Goal: Transaction & Acquisition: Purchase product/service

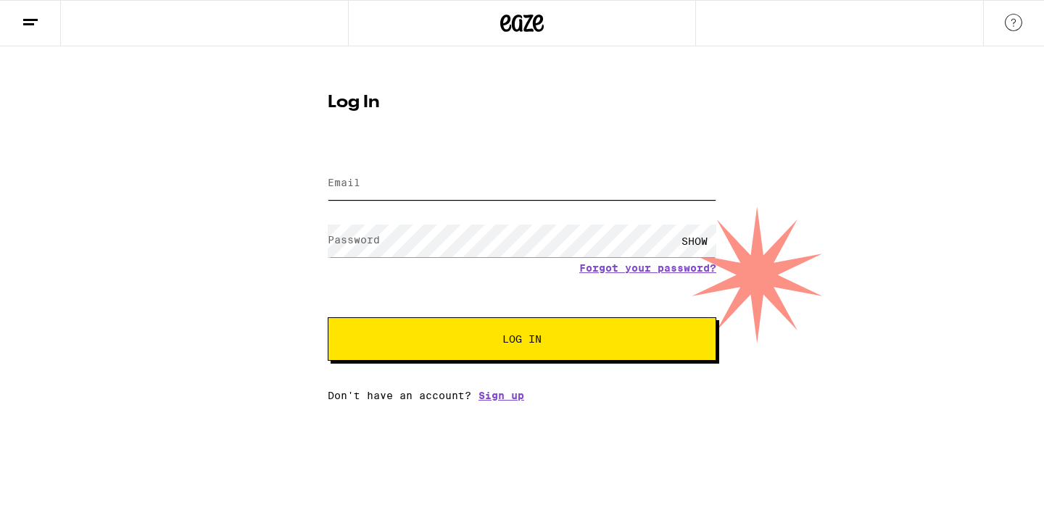
type input "vafanejad.arash@gmail.com"
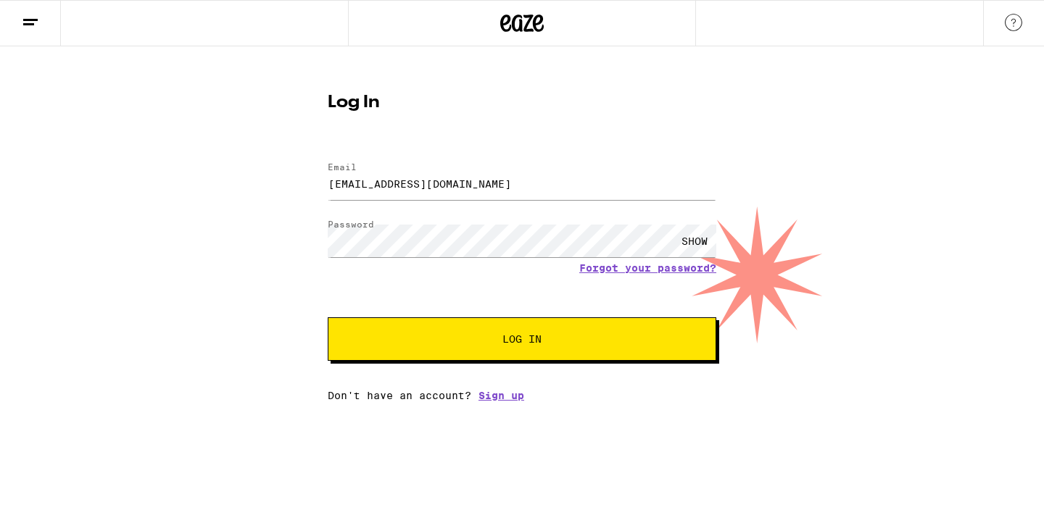
click at [566, 337] on span "Log In" at bounding box center [521, 339] width 271 height 10
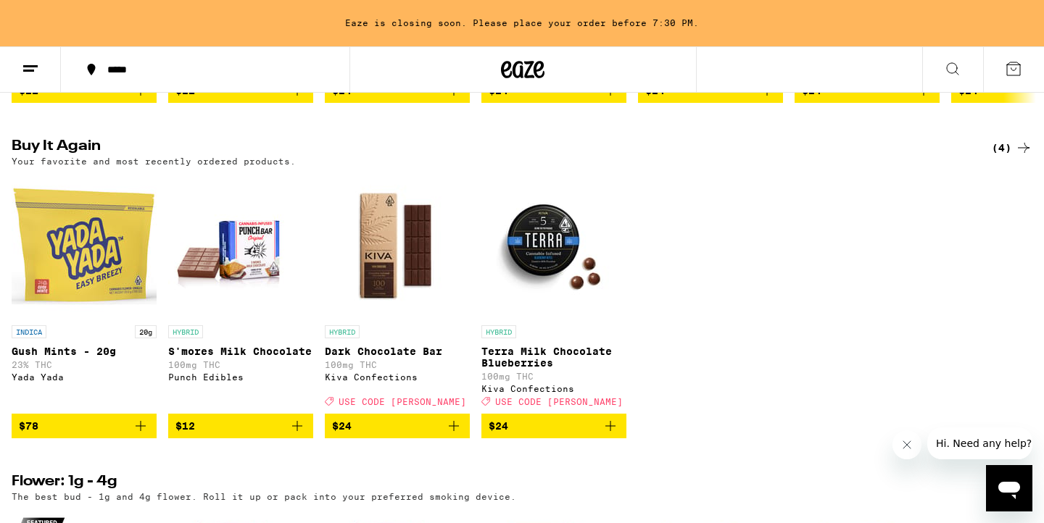
scroll to position [821, 0]
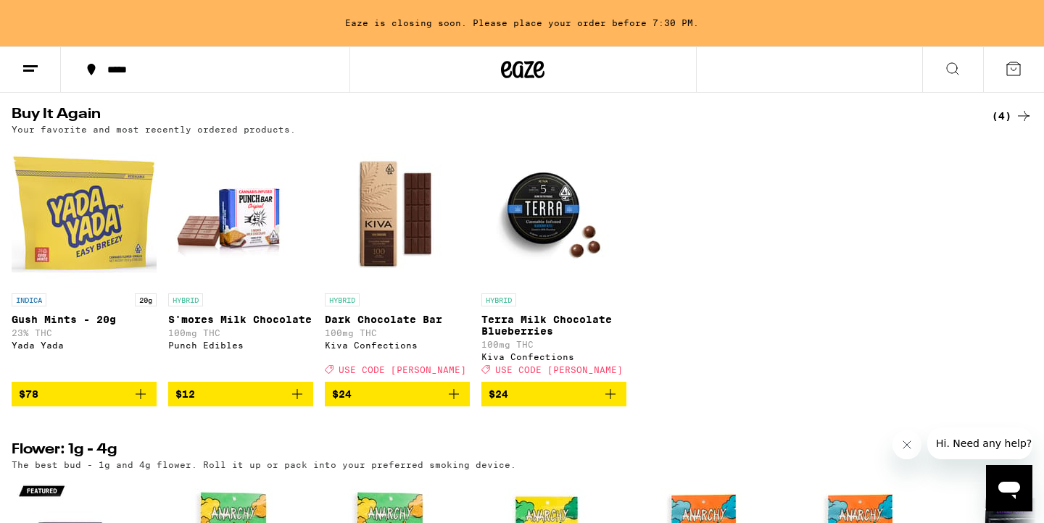
click at [101, 403] on span "$78" at bounding box center [84, 394] width 130 height 17
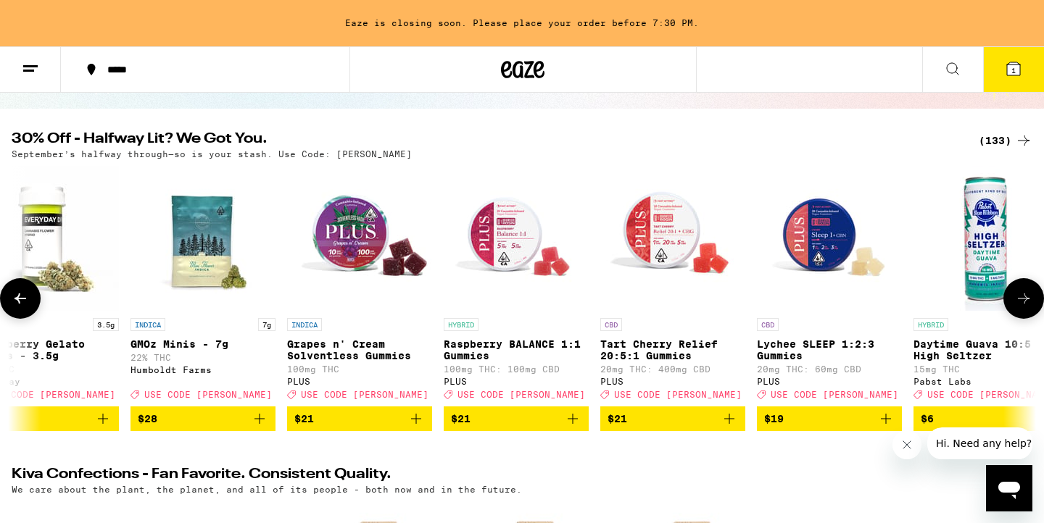
scroll to position [0, 856]
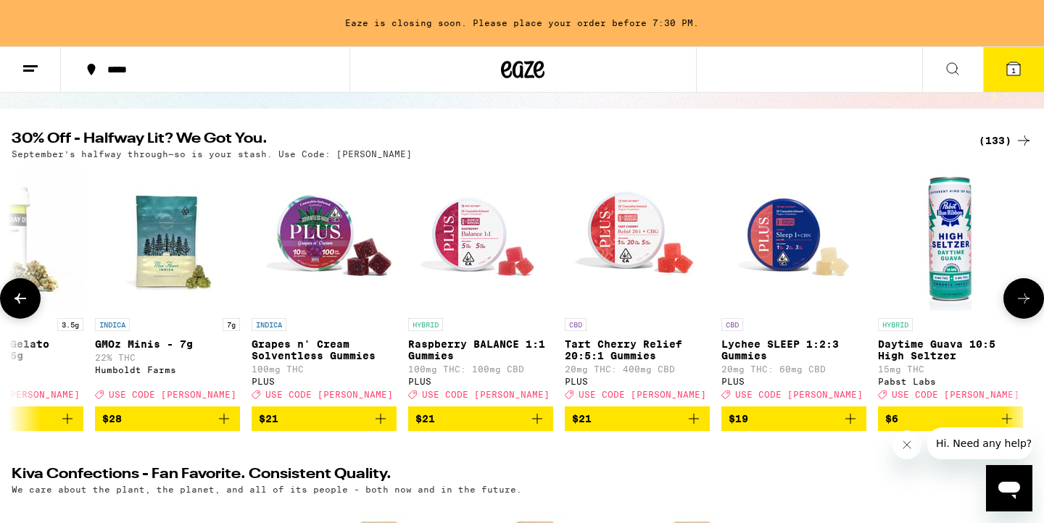
click at [196, 428] on span "$28" at bounding box center [167, 418] width 130 height 17
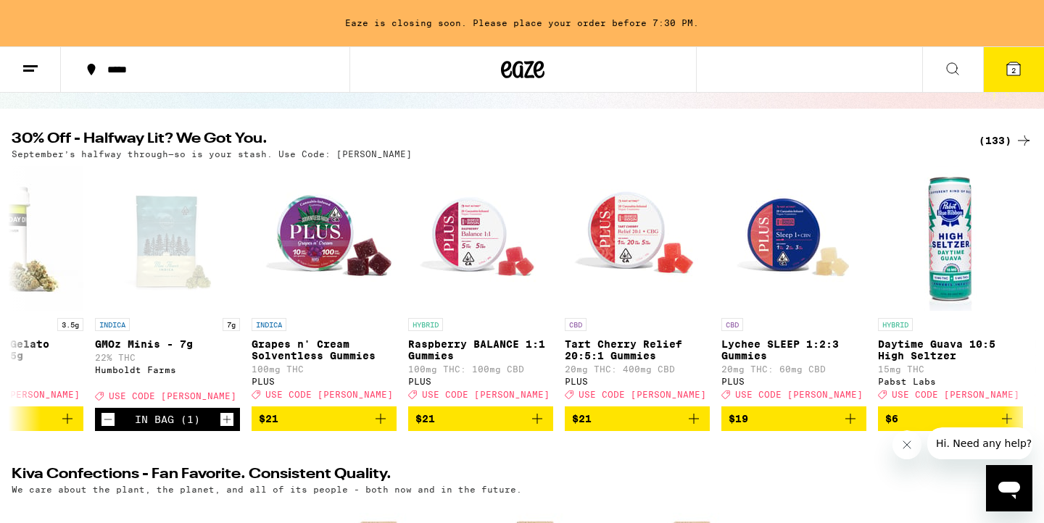
click at [1006, 62] on icon at bounding box center [1013, 68] width 17 height 17
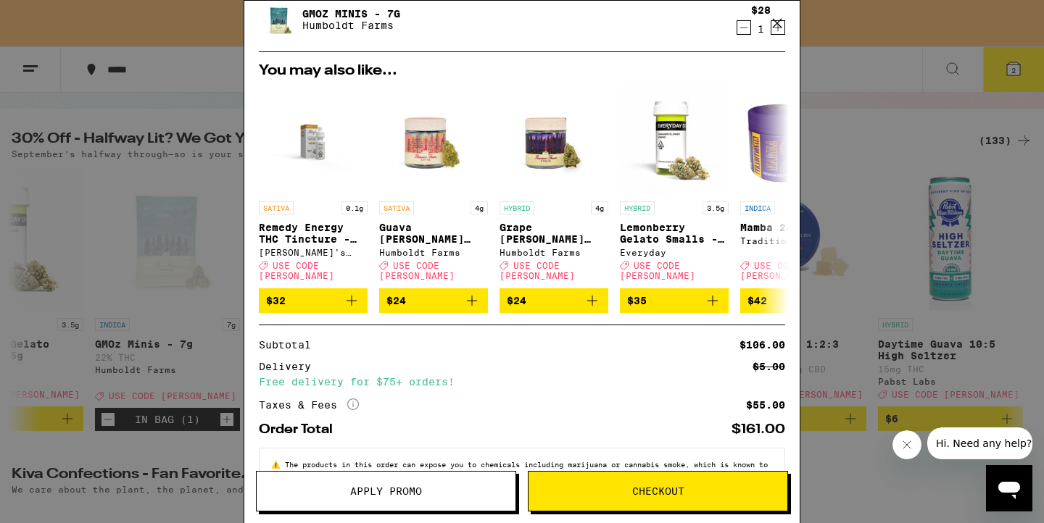
scroll to position [195, 0]
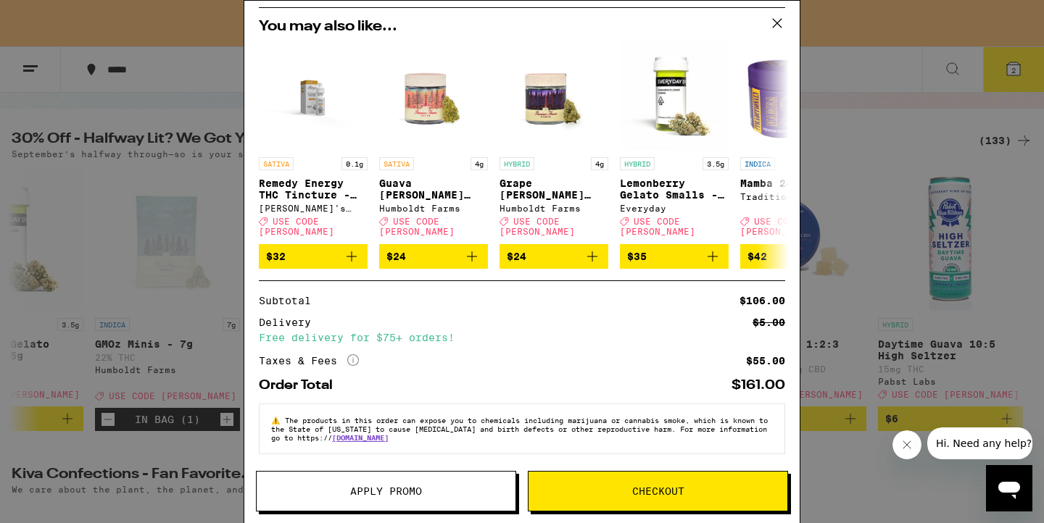
click at [650, 487] on span "Checkout" at bounding box center [658, 491] width 52 height 10
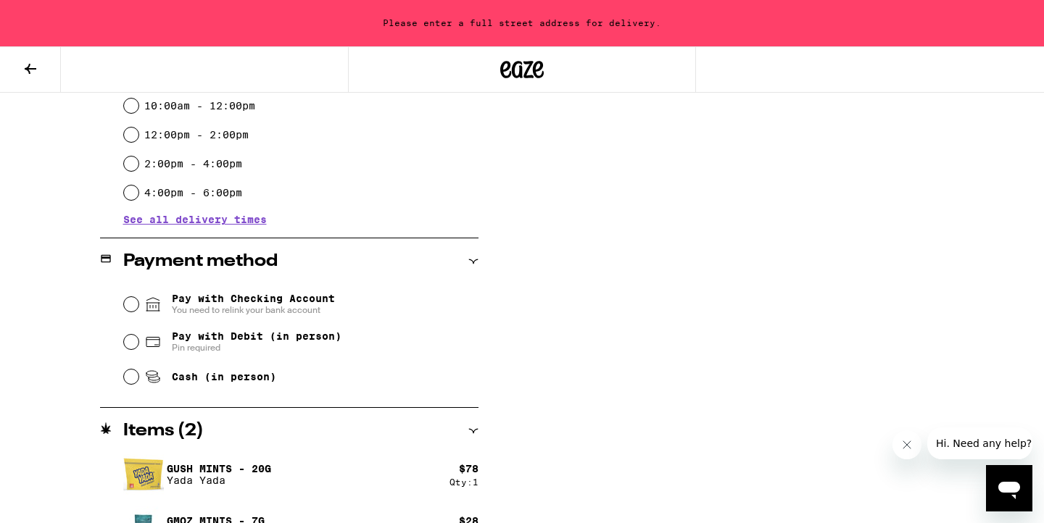
scroll to position [516, 0]
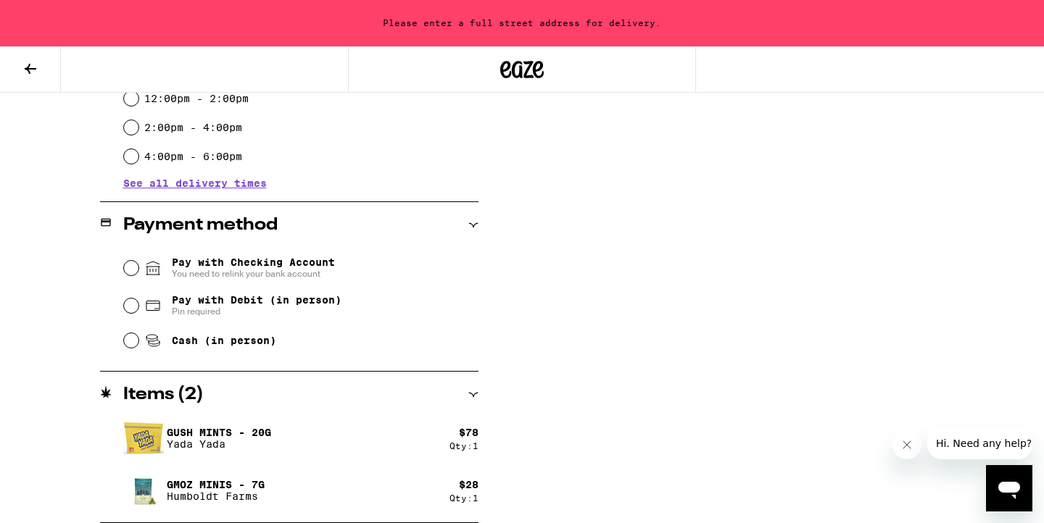
click at [283, 270] on span "You need to relink your bank account" at bounding box center [253, 274] width 163 height 12
click at [138, 270] on input "Pay with Checking Account You need to relink your bank account" at bounding box center [131, 268] width 14 height 14
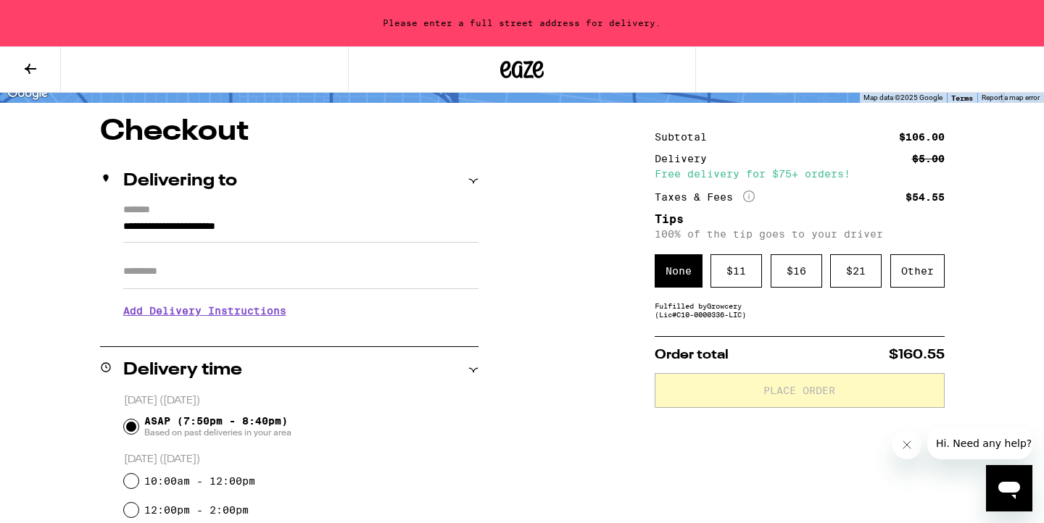
scroll to position [104, 0]
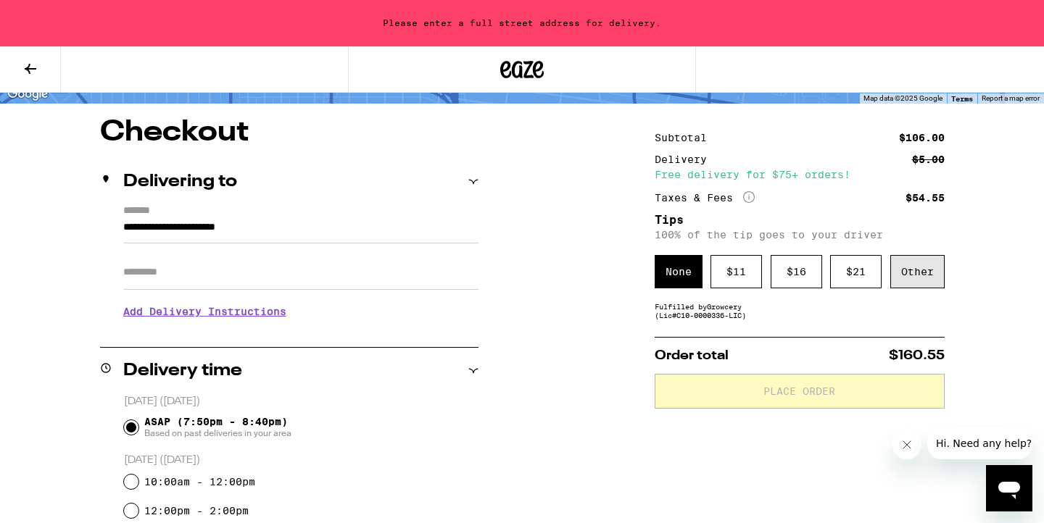
click at [898, 283] on div "Other" at bounding box center [917, 271] width 54 height 33
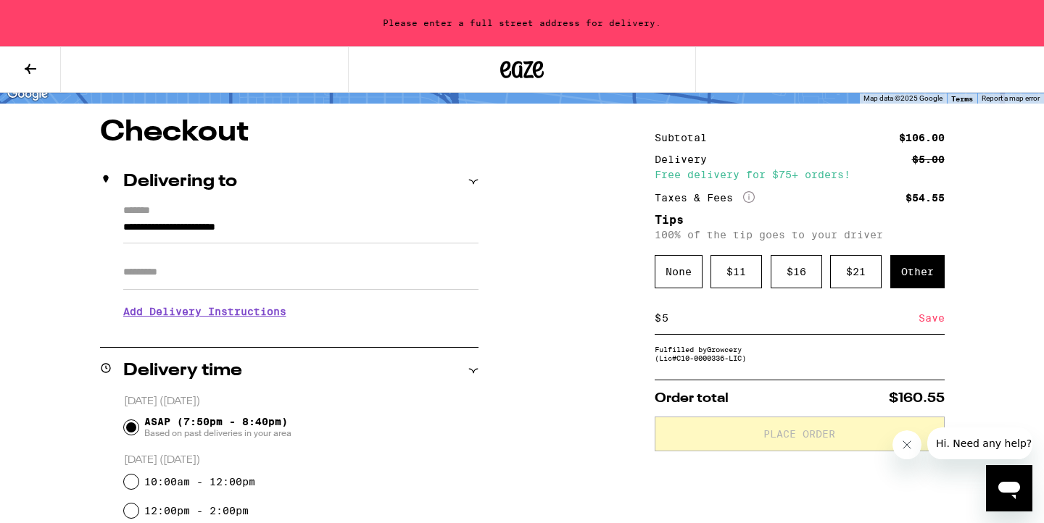
type input "5"
click at [932, 320] on div "Save" at bounding box center [932, 318] width 26 height 32
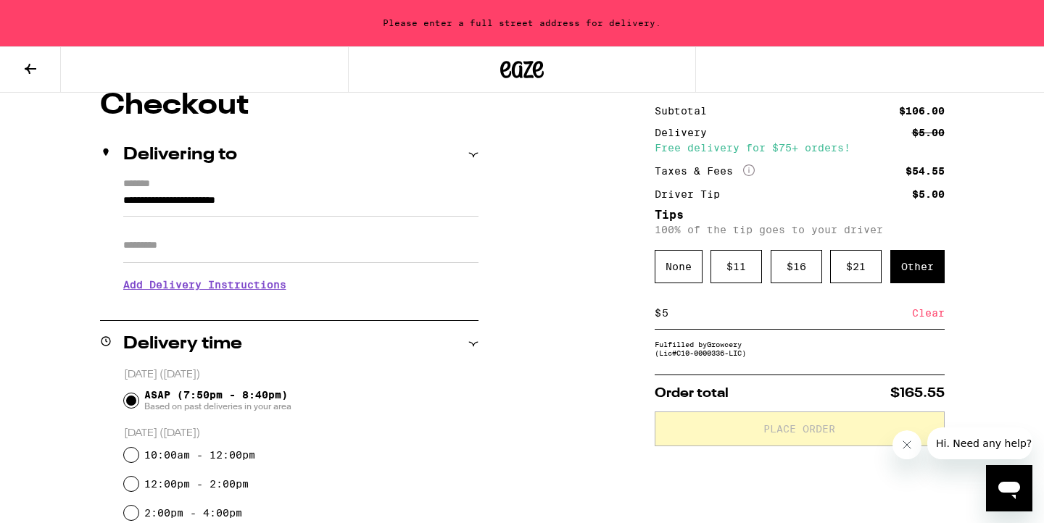
scroll to position [174, 0]
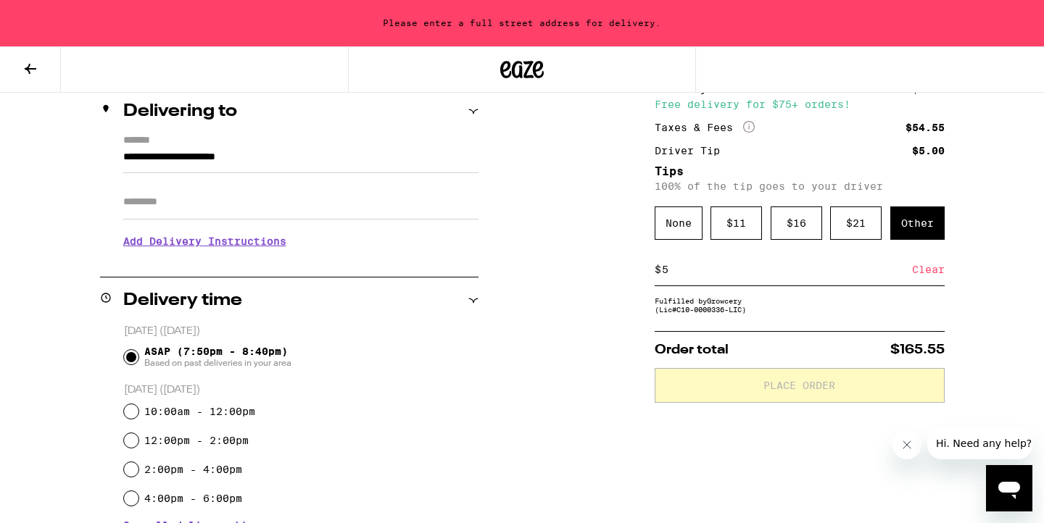
click at [734, 314] on div "Fulfilled by Growcery (Lic# C10-0000336-LIC )" at bounding box center [800, 305] width 290 height 17
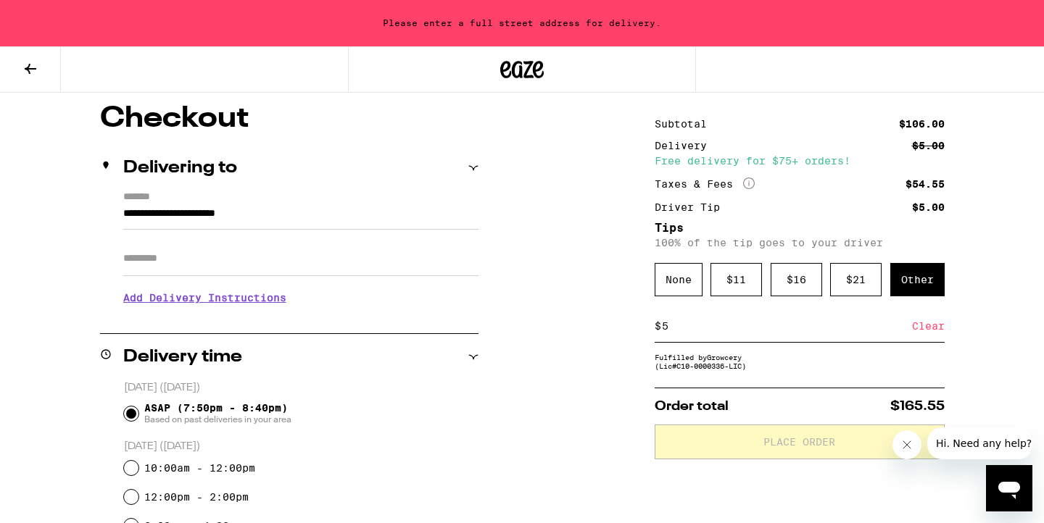
scroll to position [0, 0]
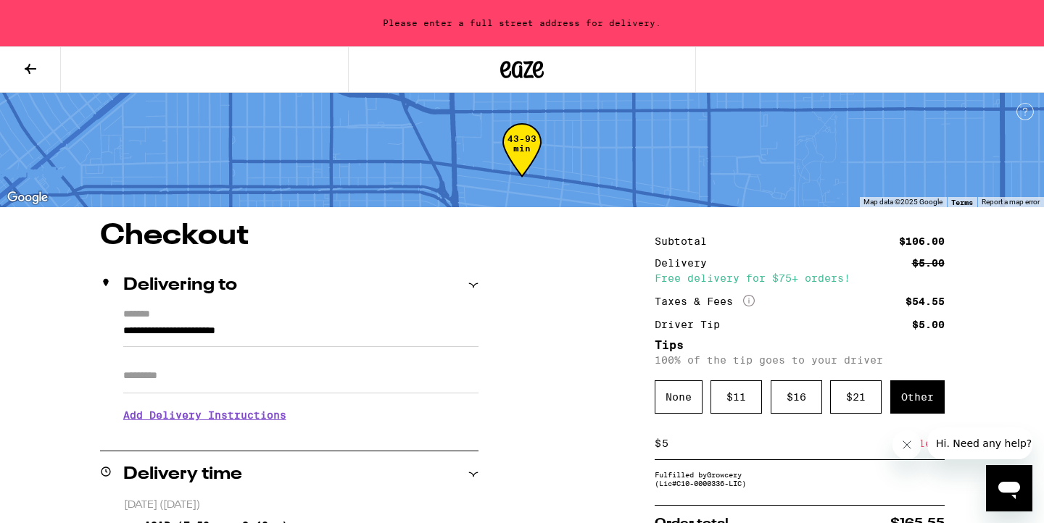
click at [307, 342] on input "**********" at bounding box center [300, 335] width 355 height 25
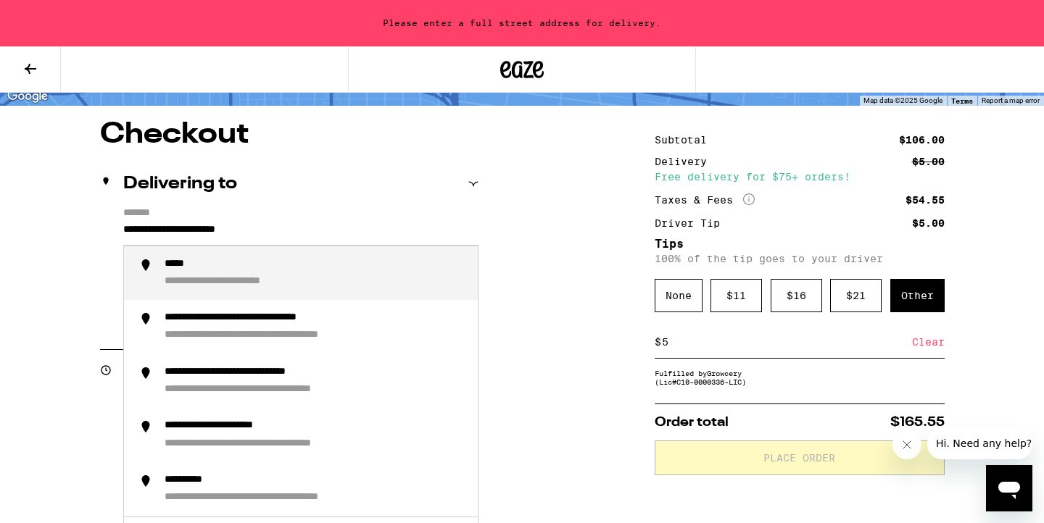
scroll to position [115, 0]
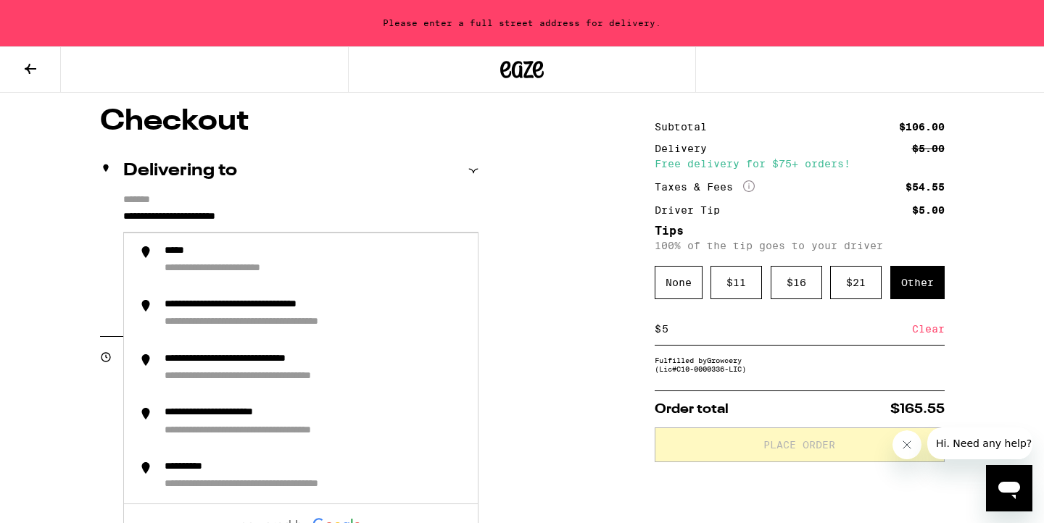
drag, startPoint x: 323, startPoint y: 217, endPoint x: 99, endPoint y: 195, distance: 225.9
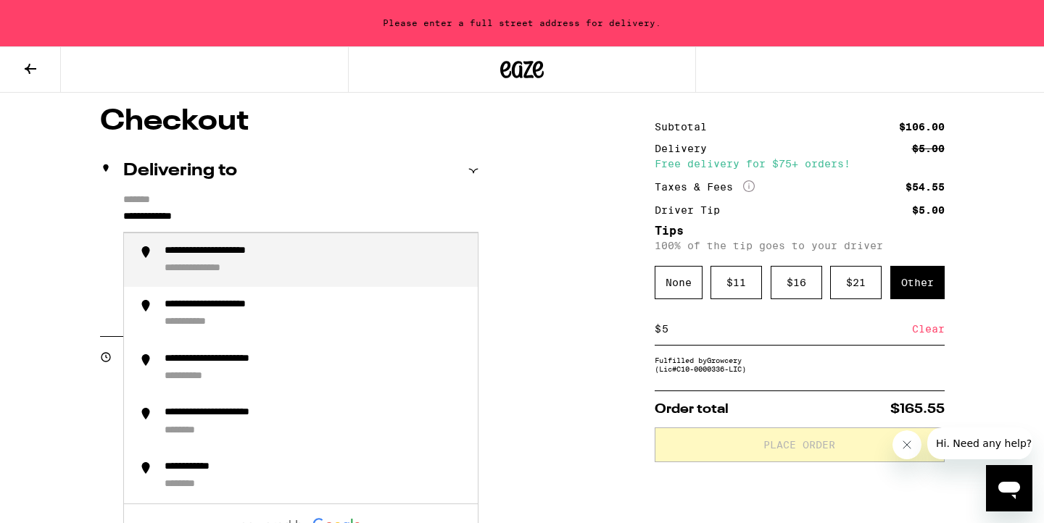
click at [252, 253] on div "**********" at bounding box center [237, 252] width 144 height 14
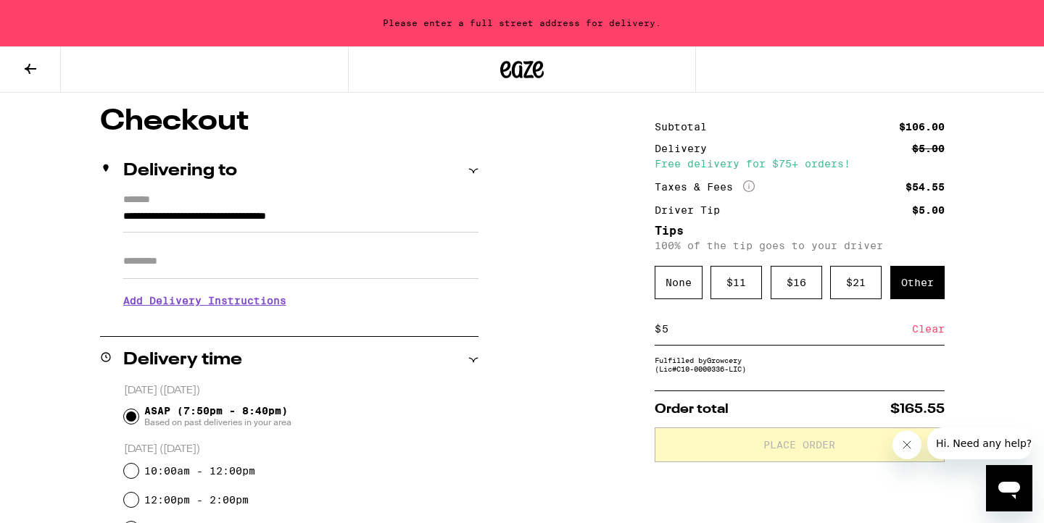
type input "**********"
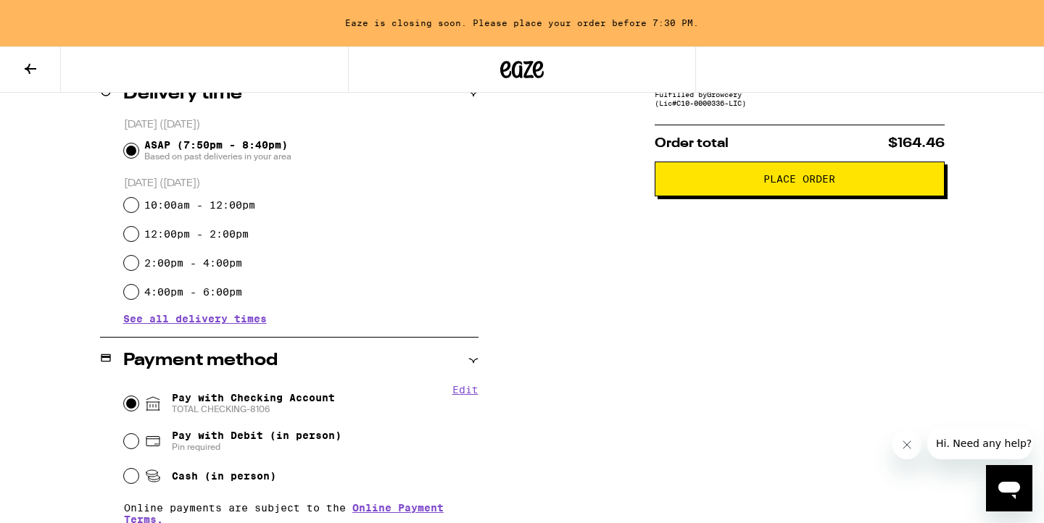
scroll to position [397, 0]
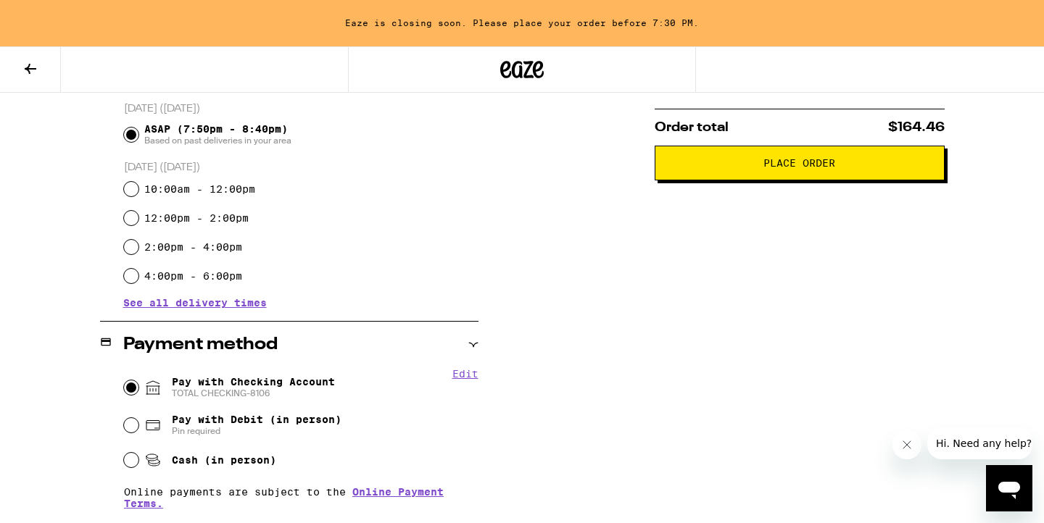
click at [794, 168] on span "Place Order" at bounding box center [799, 163] width 72 height 10
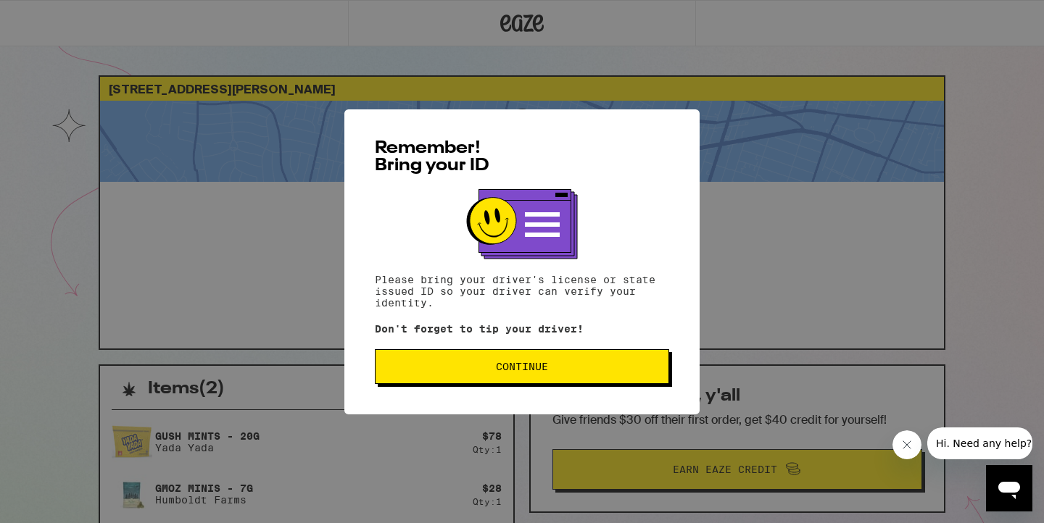
click at [554, 372] on span "Continue" at bounding box center [522, 367] width 270 height 10
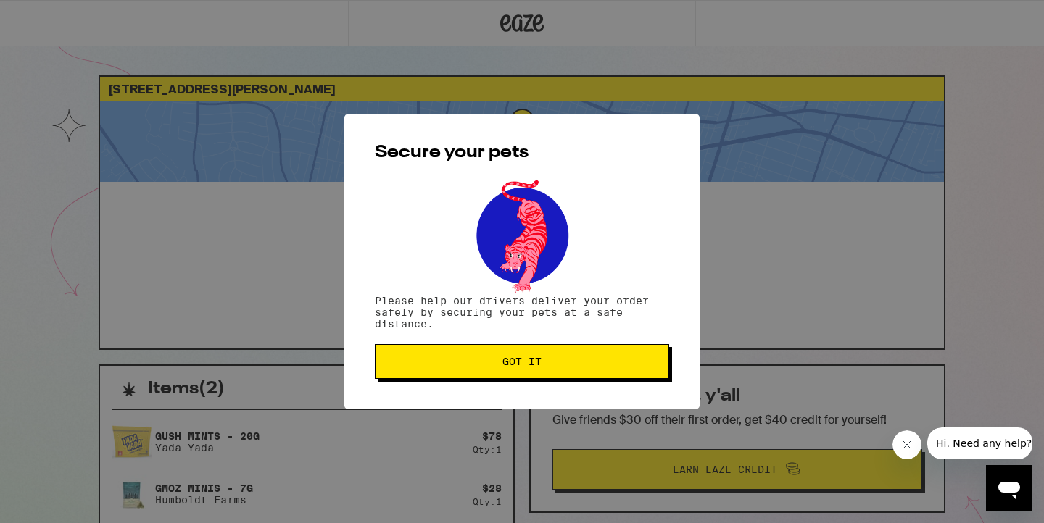
click at [562, 367] on span "Got it" at bounding box center [522, 362] width 270 height 10
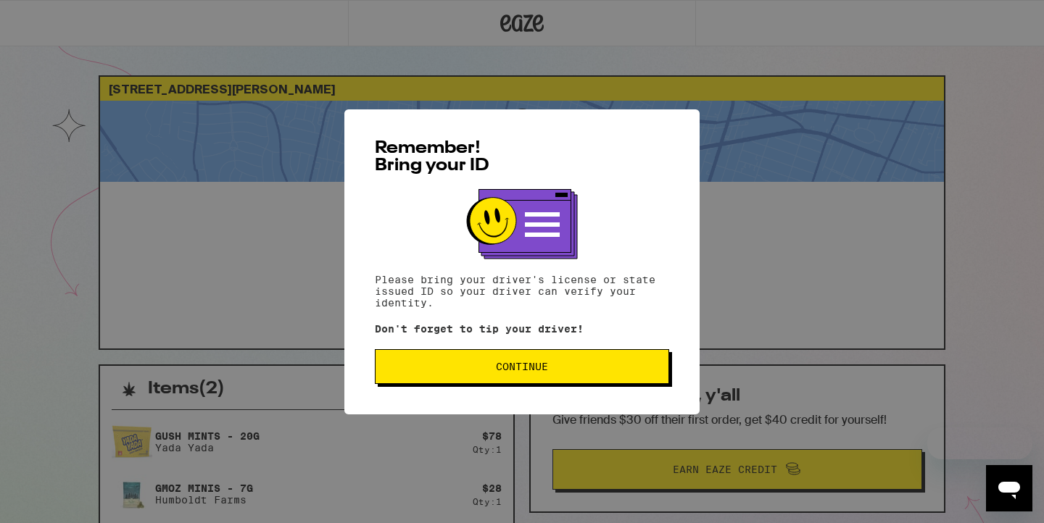
click at [434, 365] on span "Continue" at bounding box center [522, 367] width 270 height 10
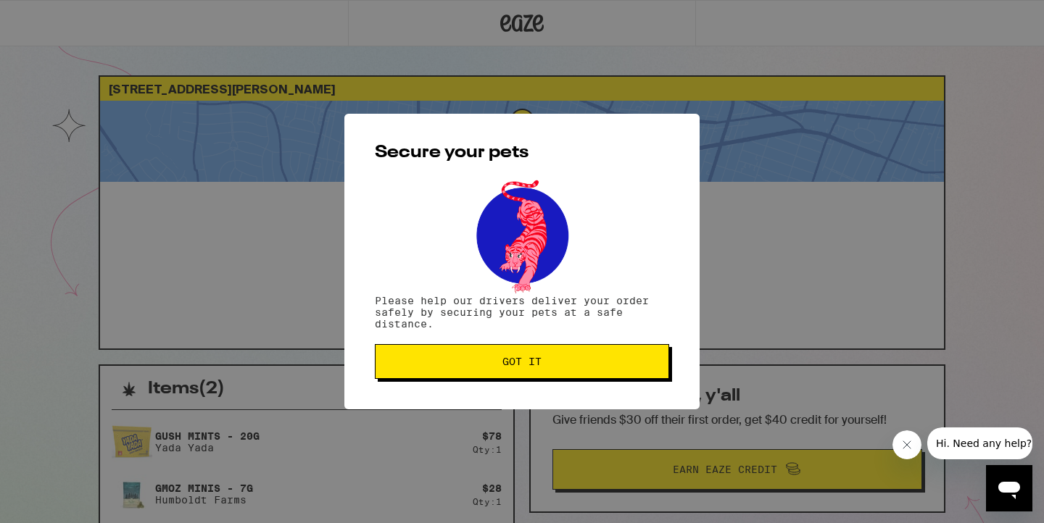
click at [434, 365] on span "Got it" at bounding box center [522, 362] width 270 height 10
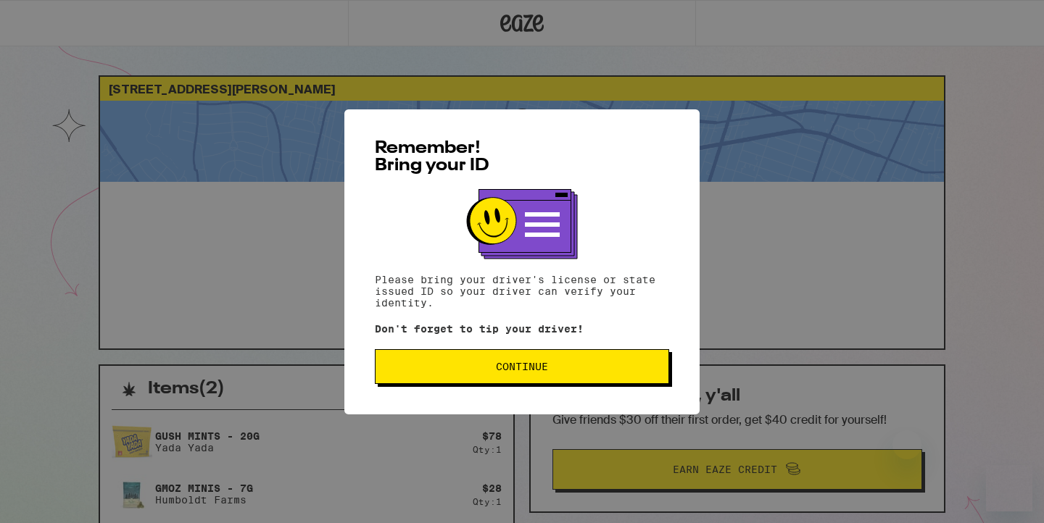
click at [507, 365] on span "Continue" at bounding box center [522, 367] width 52 height 10
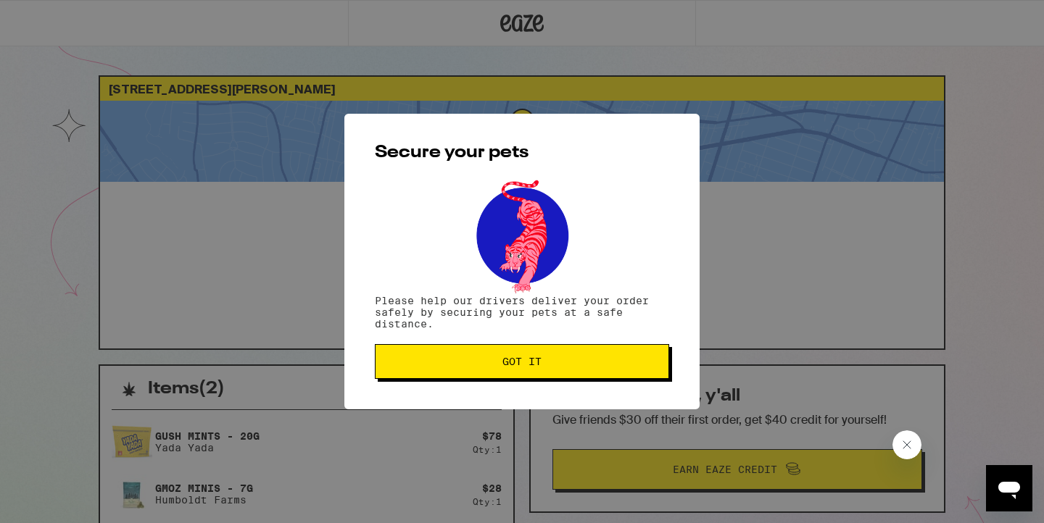
click at [507, 365] on span "Got it" at bounding box center [521, 362] width 39 height 10
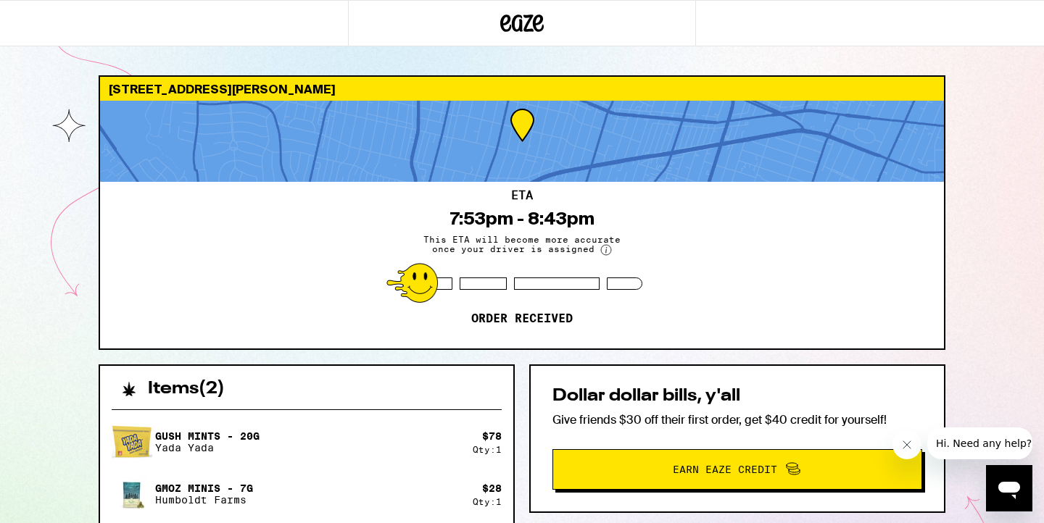
click at [505, 332] on div "ETA 7:53pm - 8:43pm This ETA will become more accurate once your driver is assi…" at bounding box center [522, 265] width 844 height 167
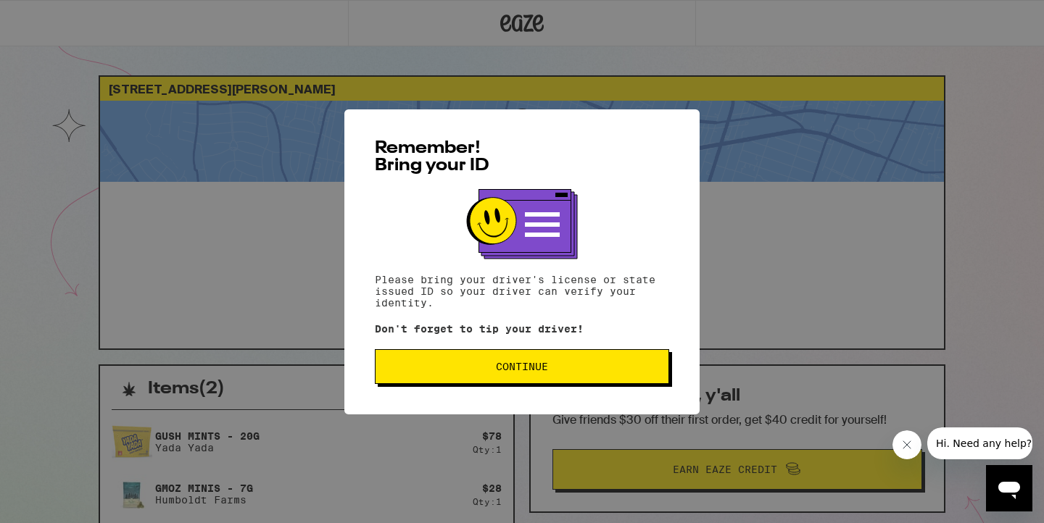
click at [434, 382] on button "Continue" at bounding box center [522, 366] width 294 height 35
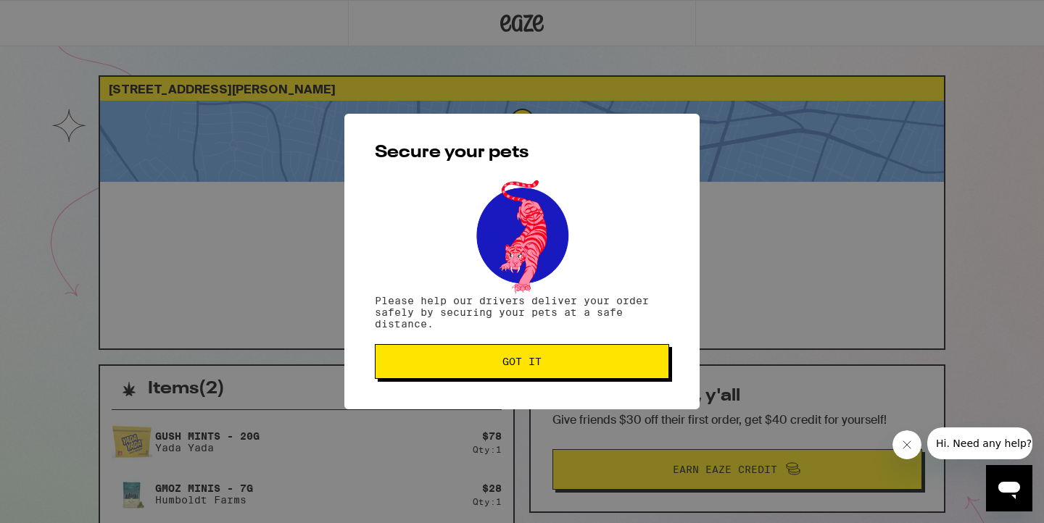
click at [478, 374] on button "Got it" at bounding box center [522, 361] width 294 height 35
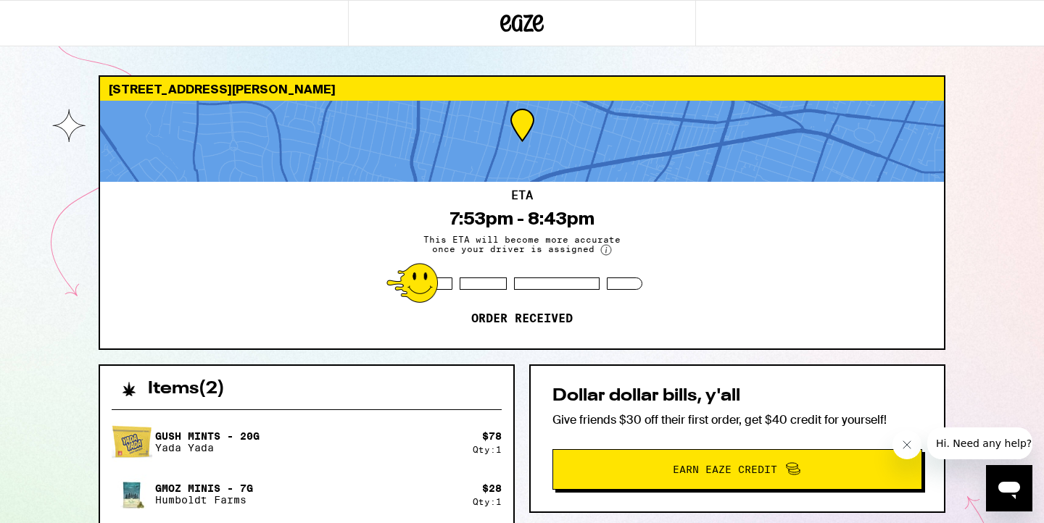
click at [912, 444] on icon "Close message from company" at bounding box center [907, 445] width 12 height 12
click at [507, 394] on div "Items ( 2 )" at bounding box center [306, 382] width 413 height 32
click at [70, 290] on div "1632 S Ogden Dr Los Angeles 90019 ETA 7:53pm - 8:43pm This ETA will become more…" at bounding box center [522, 395] width 1044 height 790
click at [344, 333] on div "ETA 7:53pm - 8:43pm This ETA will become more accurate once your driver is assi…" at bounding box center [522, 265] width 844 height 167
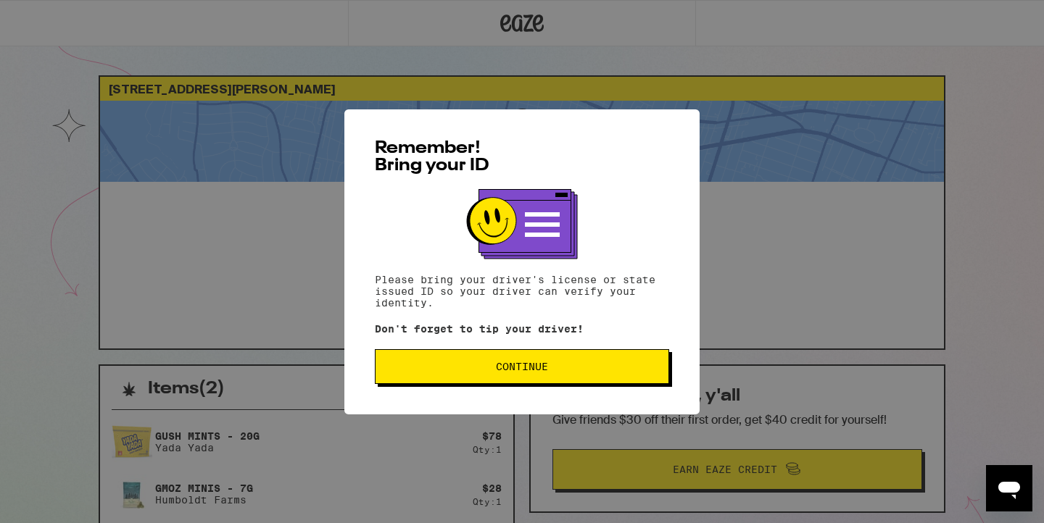
click at [440, 361] on button "Continue" at bounding box center [522, 366] width 294 height 35
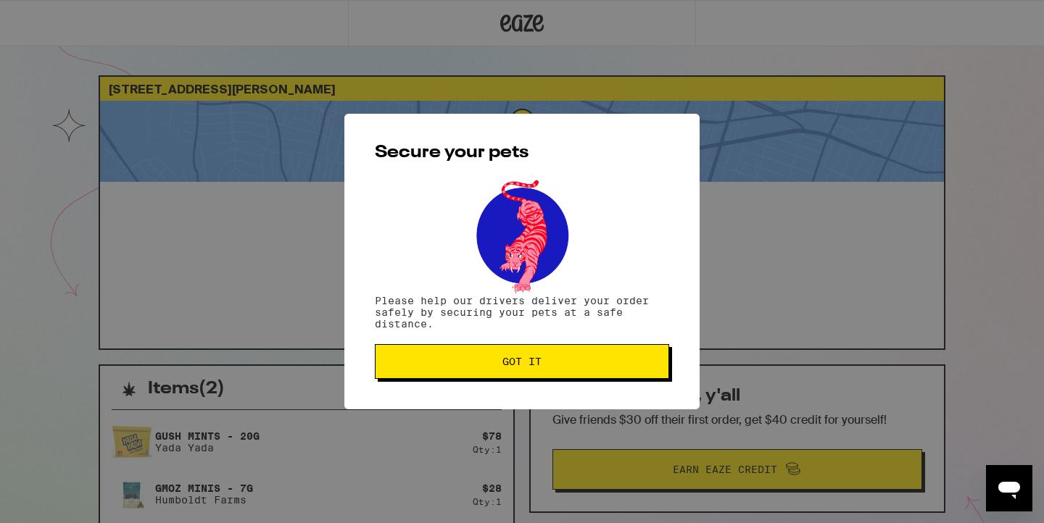
click at [448, 362] on span "Got it" at bounding box center [522, 362] width 270 height 10
